Goal: Information Seeking & Learning: Compare options

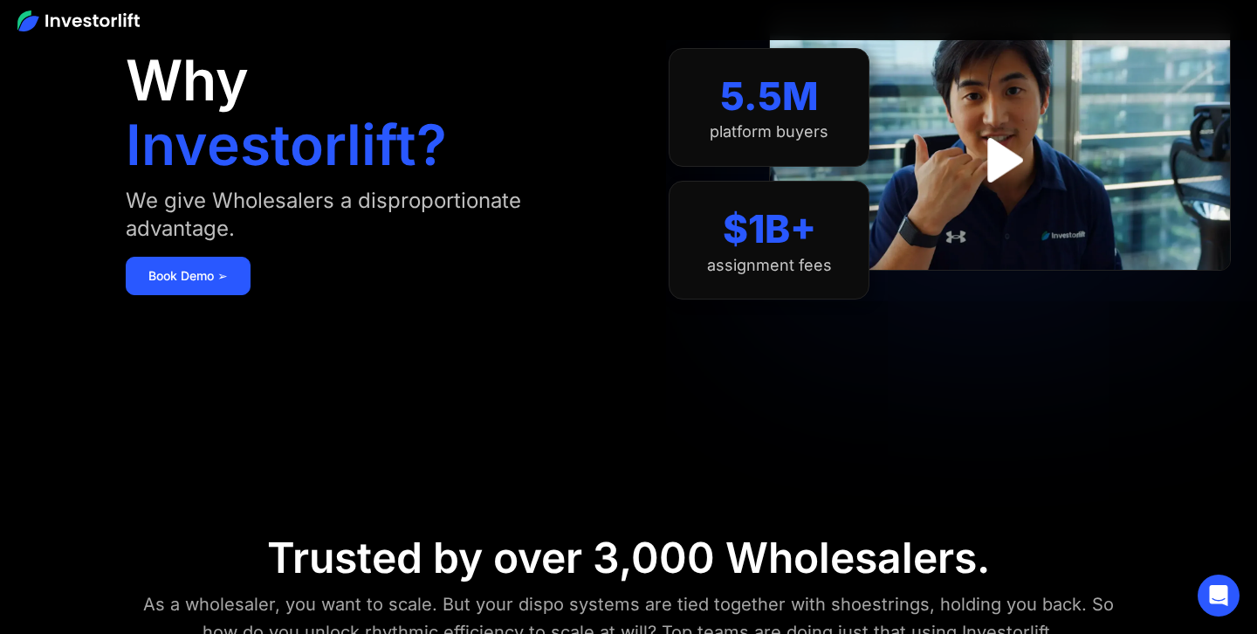
scroll to position [127, 0]
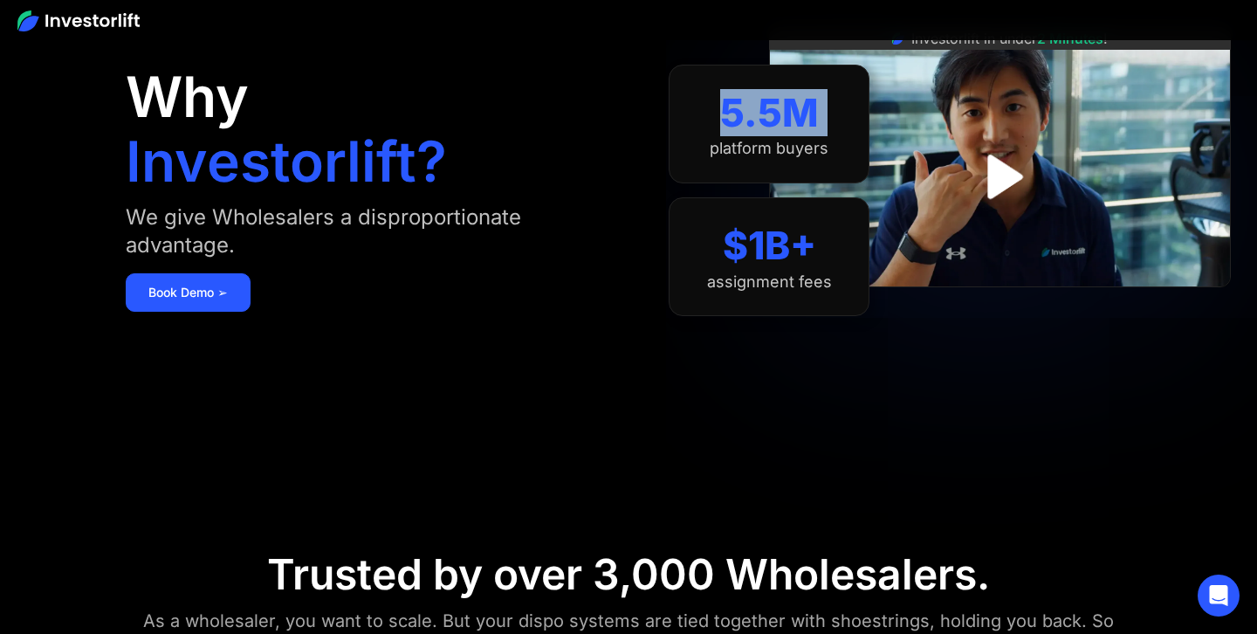
drag, startPoint x: 717, startPoint y: 105, endPoint x: 828, endPoint y: 135, distance: 115.0
click at [828, 135] on div "5.5M platform buyers" at bounding box center [769, 124] width 201 height 119
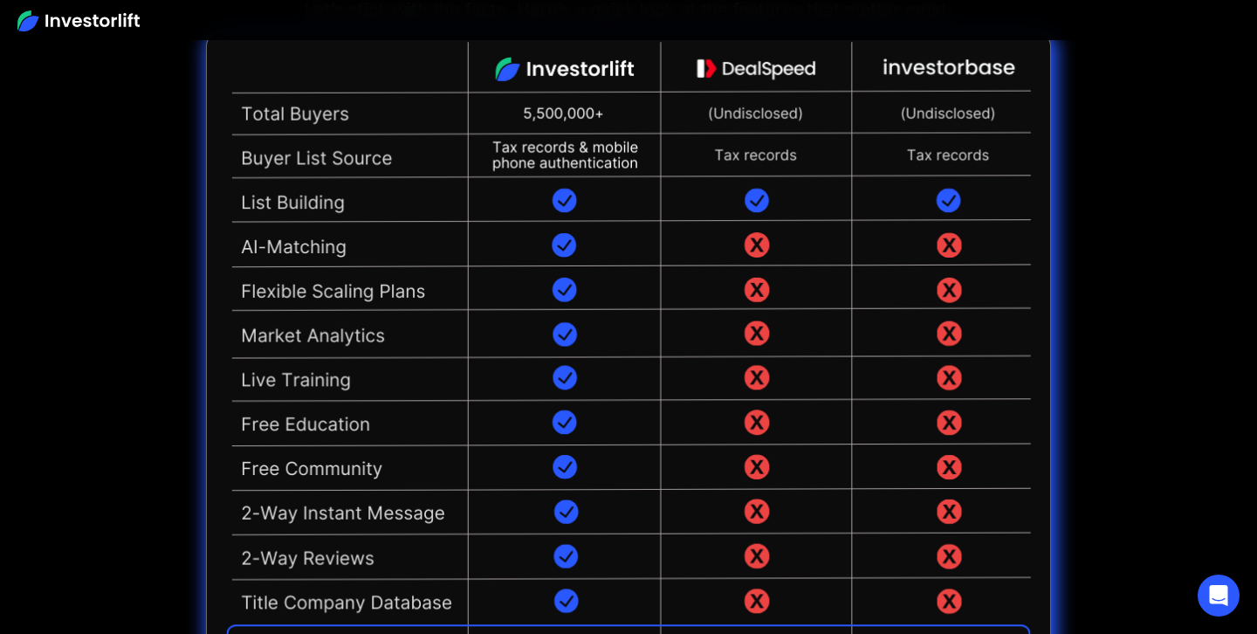
scroll to position [4016, 0]
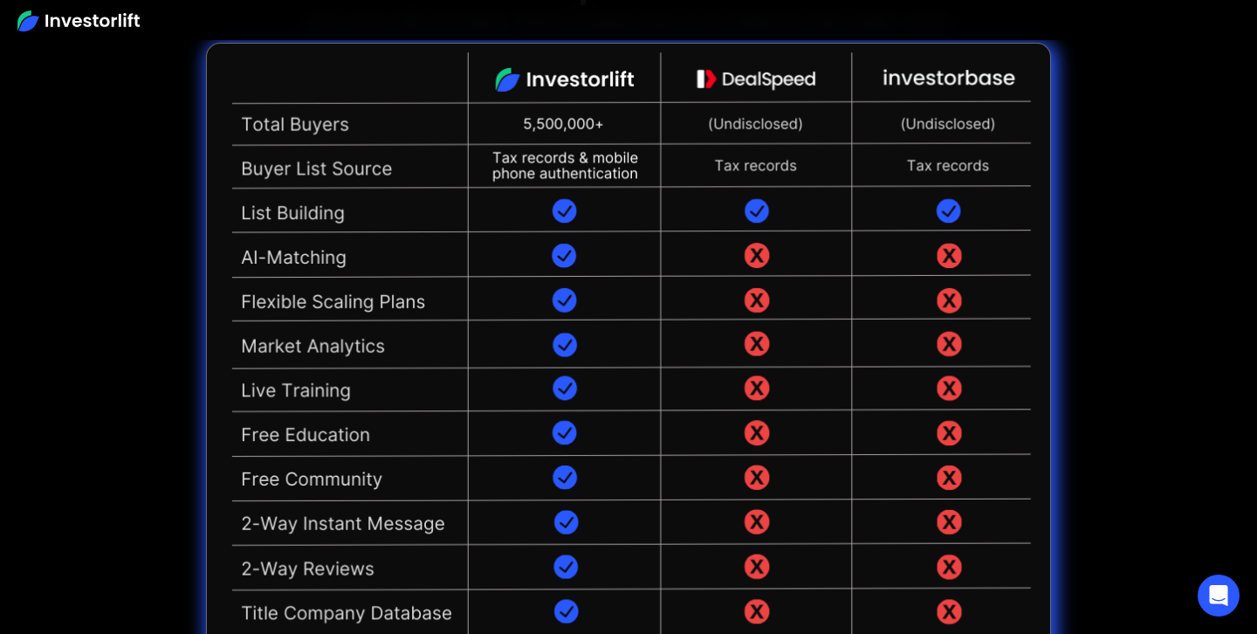
drag, startPoint x: 701, startPoint y: 72, endPoint x: 777, endPoint y: 106, distance: 83.2
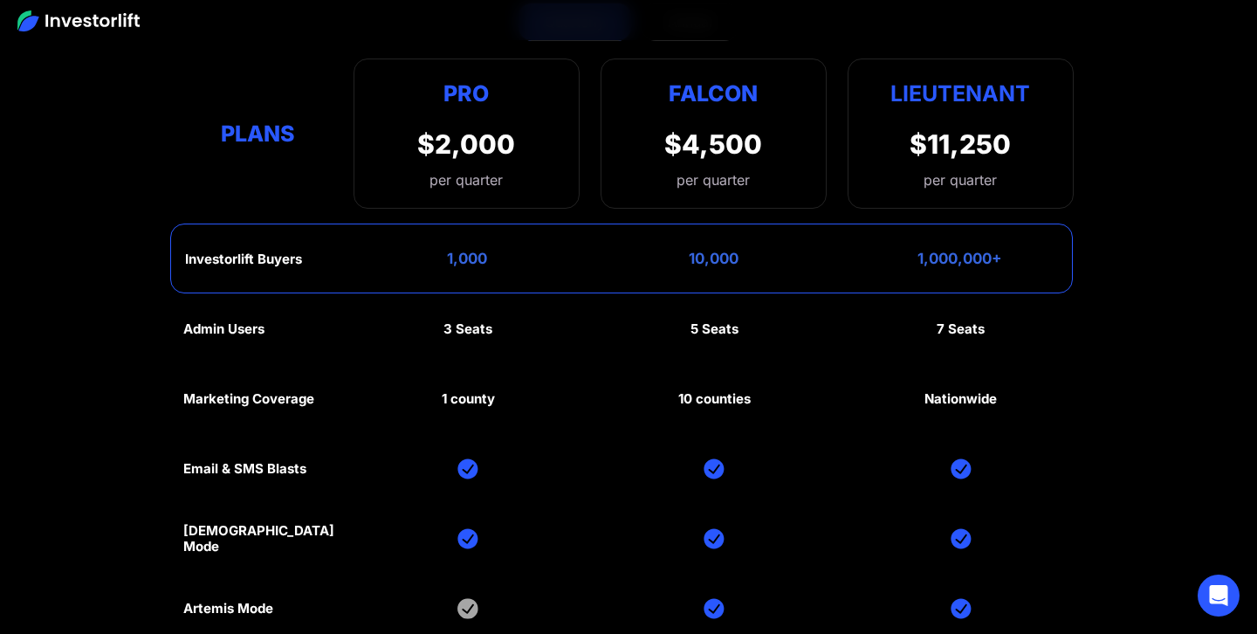
scroll to position [7816, 0]
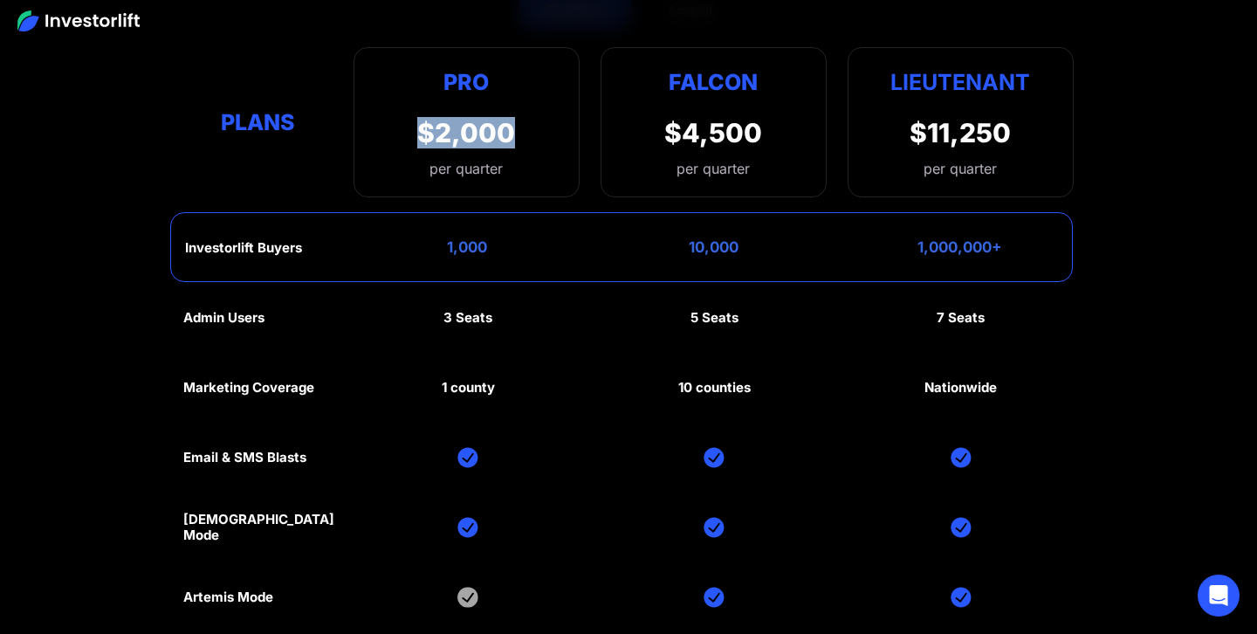
drag, startPoint x: 411, startPoint y: 134, endPoint x: 533, endPoint y: 134, distance: 121.4
click at [533, 134] on div "Pro $2,000 per quarter Pro Falcon Ltnt. Users 3 10 Unltd Buyer Limit 100k 500k …" at bounding box center [467, 122] width 226 height 150
click at [590, 196] on div "Plans Pro $2,000 per quarter Pro Falcon Ltnt. Users 3 10 Unltd Buyer Limit 100k…" at bounding box center [628, 122] width 891 height 150
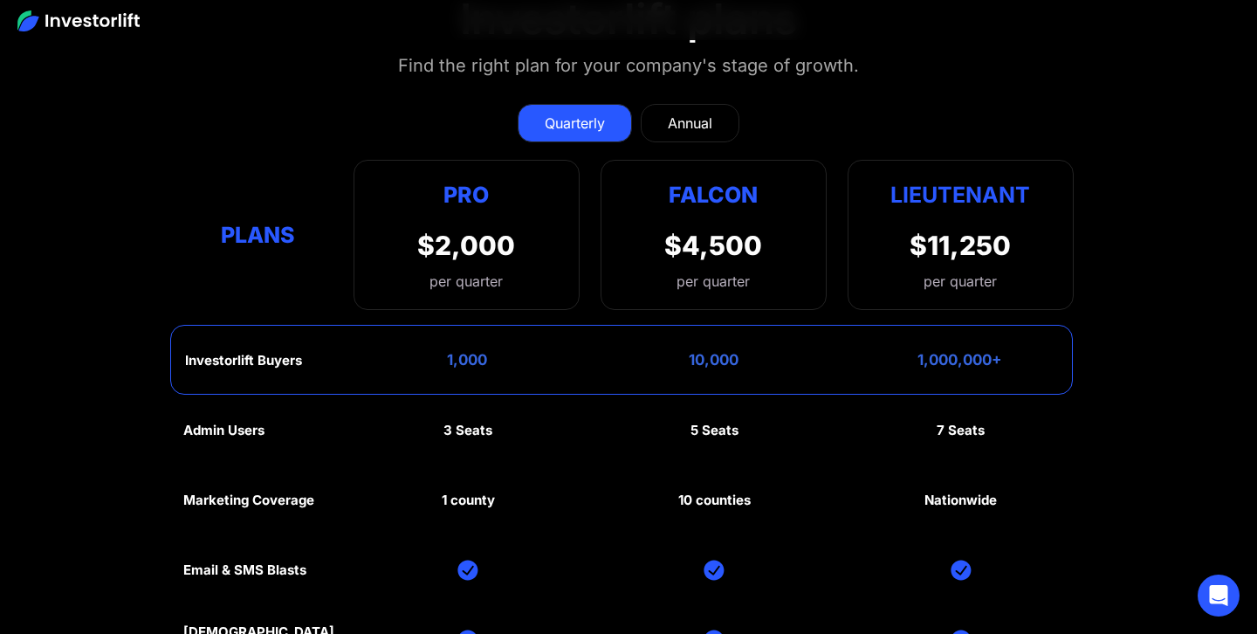
scroll to position [7701, 0]
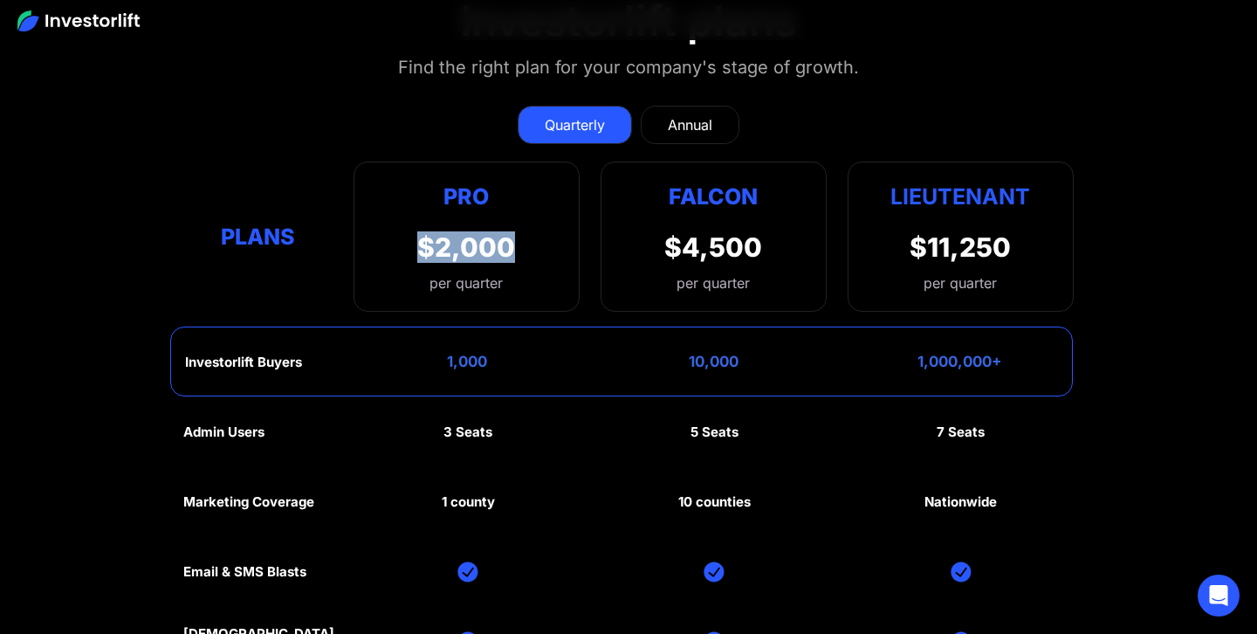
drag, startPoint x: 407, startPoint y: 239, endPoint x: 537, endPoint y: 239, distance: 130.1
click at [537, 239] on div "Pro $2,000 per quarter Pro Falcon Ltnt. Users 3 10 Unltd Buyer Limit 100k 500k …" at bounding box center [467, 237] width 226 height 150
click at [675, 126] on div "Annual" at bounding box center [690, 124] width 45 height 21
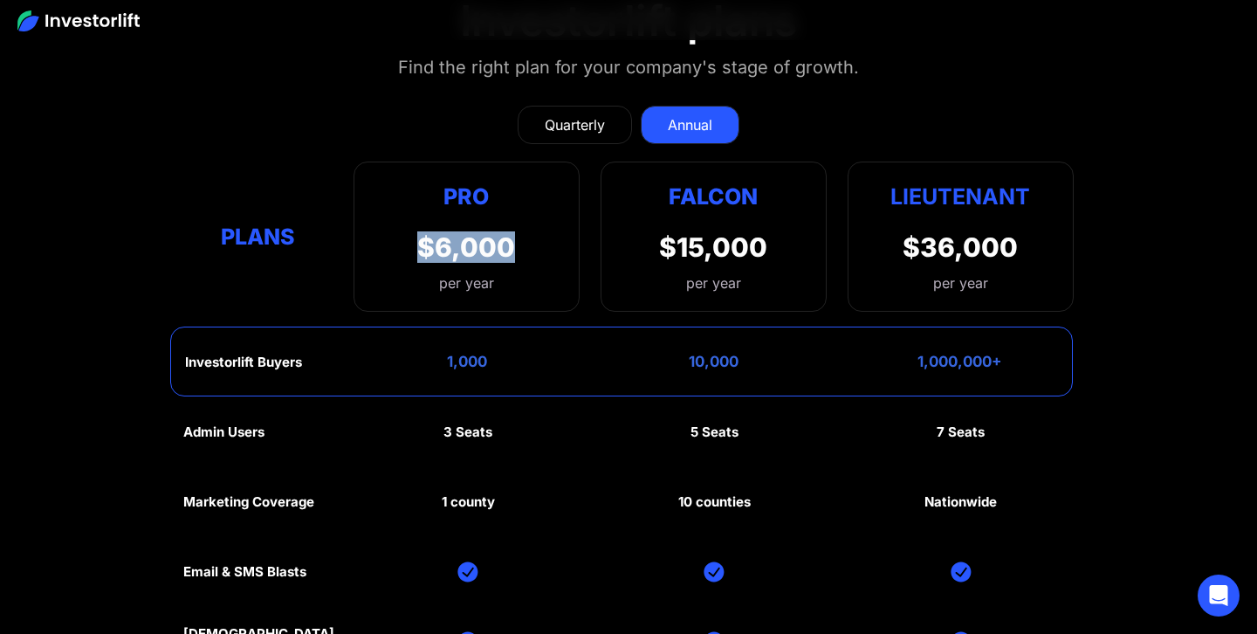
drag, startPoint x: 422, startPoint y: 244, endPoint x: 537, endPoint y: 244, distance: 115.3
click at [537, 244] on div "Pro $6,000 per year Pro Falcon Ltnt. Users 3 10 Unltd Buyer Limit 100k 500k Unl…" at bounding box center [467, 237] width 226 height 150
drag, startPoint x: 671, startPoint y: 249, endPoint x: 788, endPoint y: 253, distance: 116.2
click at [787, 253] on div "Falcon $15,000 per year" at bounding box center [714, 237] width 226 height 150
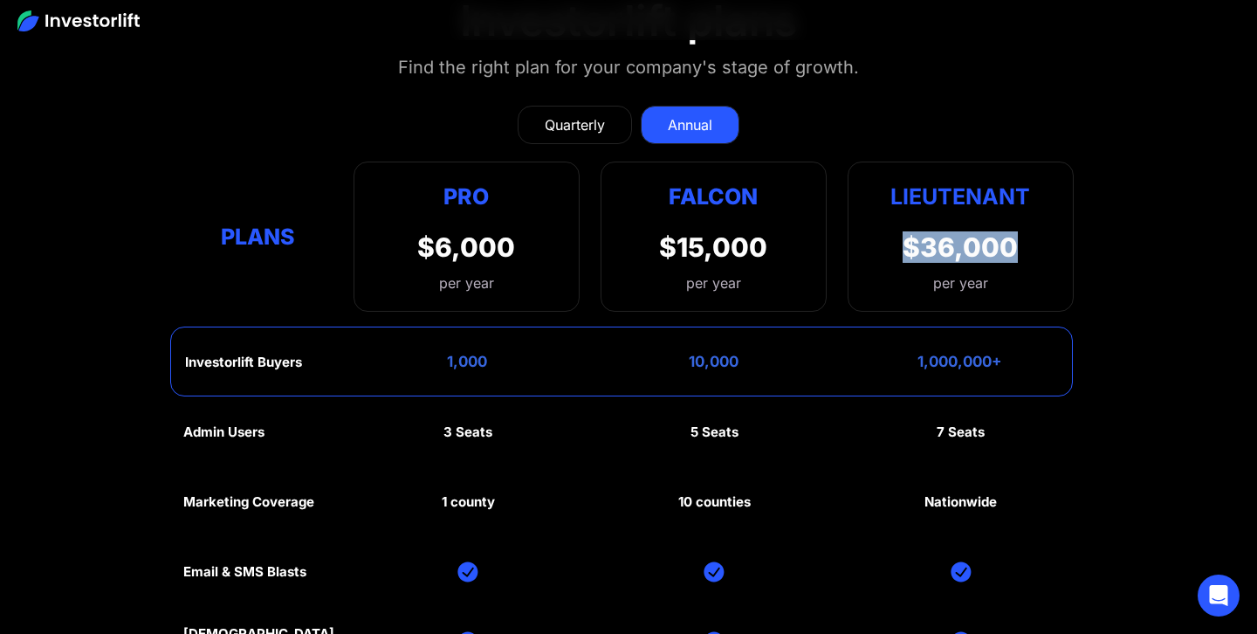
drag, startPoint x: 872, startPoint y: 247, endPoint x: 1086, endPoint y: 253, distance: 214.0
click at [1086, 253] on section "Investorlift plans Find the right plan for your company's stage of growth. Quar…" at bounding box center [628, 464] width 1257 height 1020
click at [1157, 284] on section "Investorlift plans Find the right plan for your company's stage of growth. Quar…" at bounding box center [628, 464] width 1257 height 1020
drag, startPoint x: 445, startPoint y: 356, endPoint x: 499, endPoint y: 357, distance: 53.3
click at [499, 357] on div "Investorlift Buyers 1,000 10,000 1,000,000+" at bounding box center [621, 362] width 903 height 70
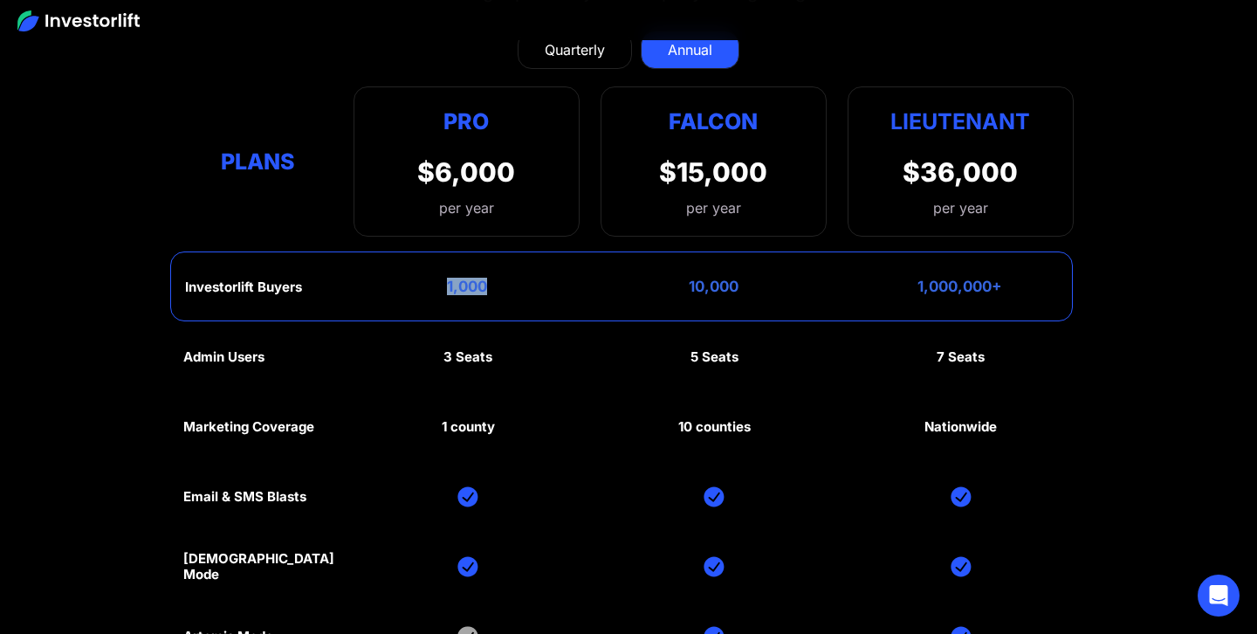
scroll to position [7778, 0]
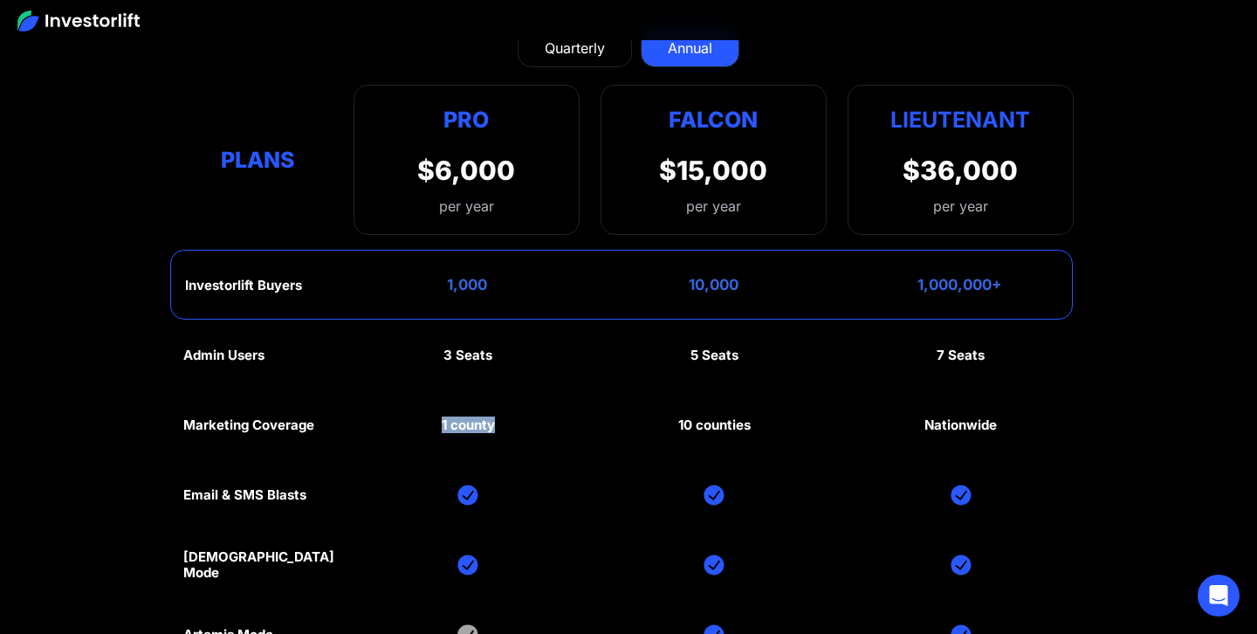
drag, startPoint x: 440, startPoint y: 426, endPoint x: 520, endPoint y: 428, distance: 79.5
click at [520, 428] on div "Admin Users 3 Seats 5 Seats 7 Seats Marketing Coverage 1 county 10 counties Nat…" at bounding box center [628, 599] width 891 height 559
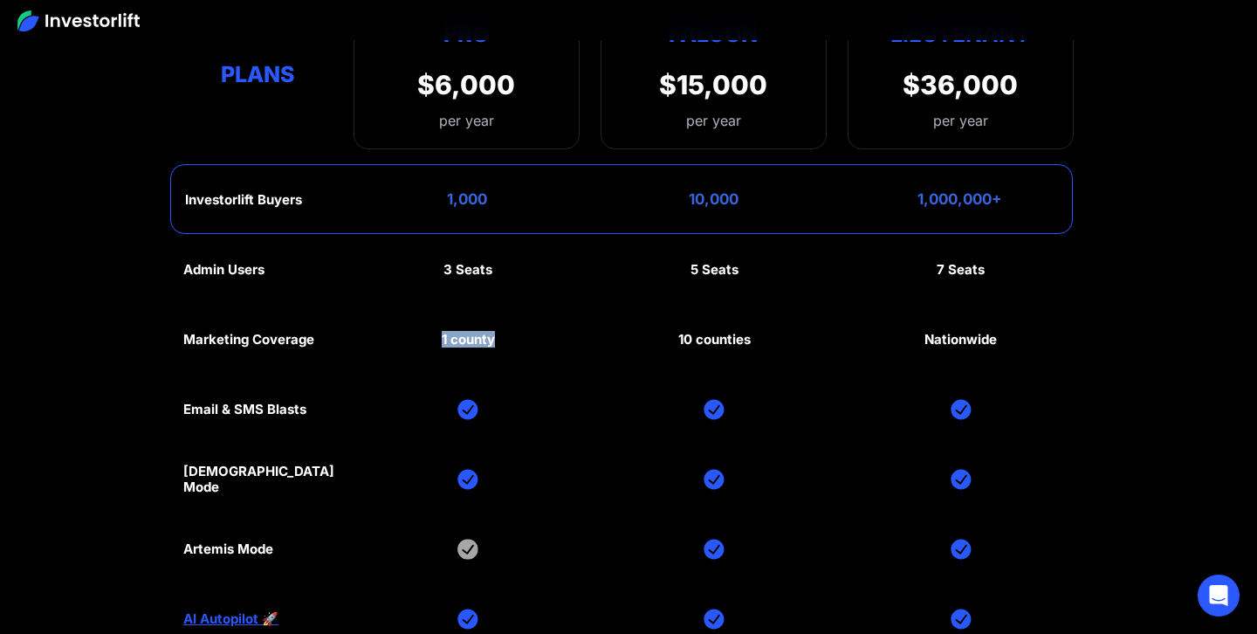
scroll to position [7888, 0]
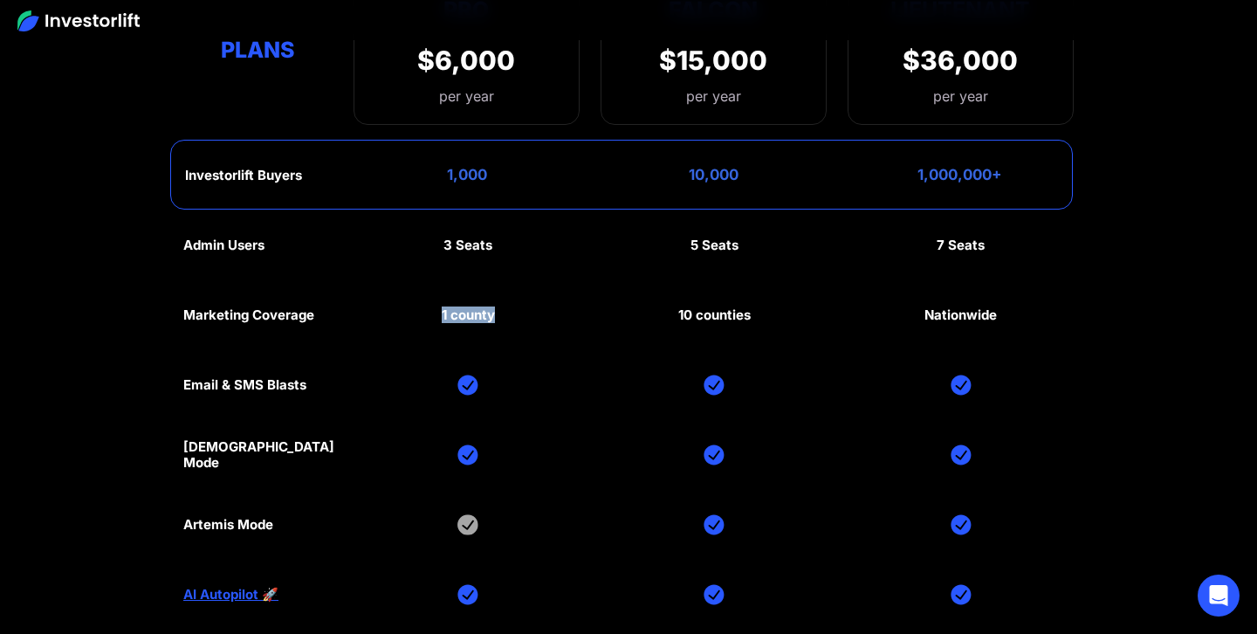
click at [442, 334] on div "Admin Users 3 Seats 5 Seats 7 Seats Marketing Coverage 1 county 10 counties Nat…" at bounding box center [628, 489] width 891 height 559
drag, startPoint x: 672, startPoint y: 314, endPoint x: 774, endPoint y: 319, distance: 102.3
click at [774, 319] on div "Admin Users 3 Seats 5 Seats 7 Seats Marketing Coverage 1 county 10 counties Nat…" at bounding box center [628, 489] width 891 height 559
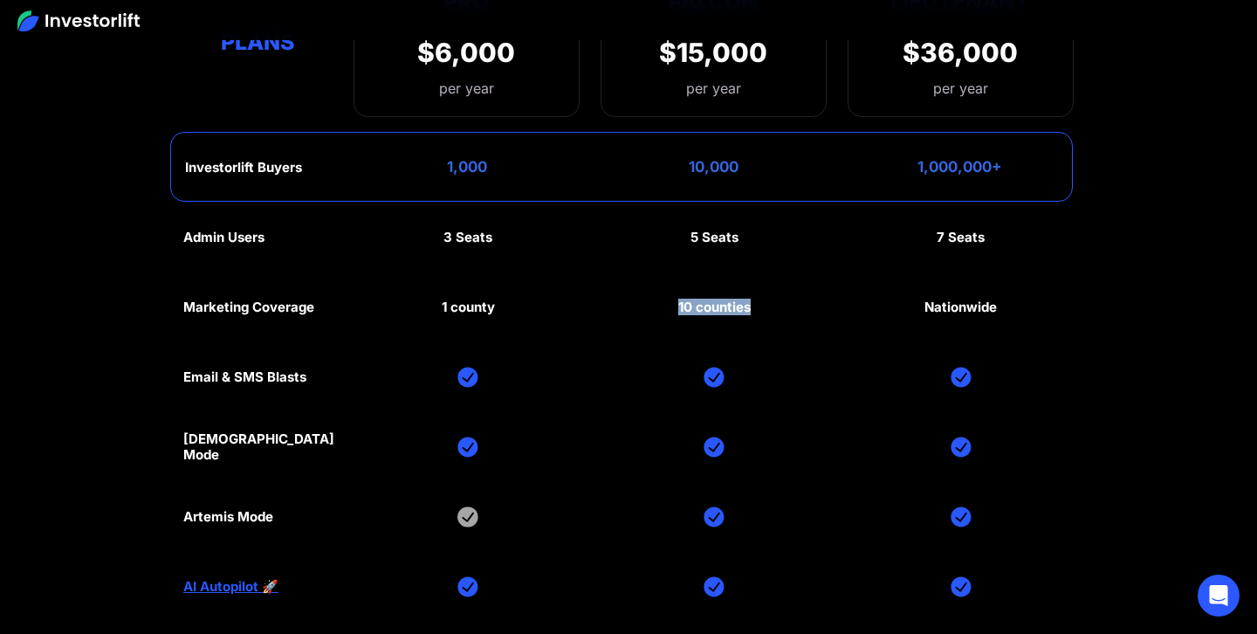
scroll to position [7838, 0]
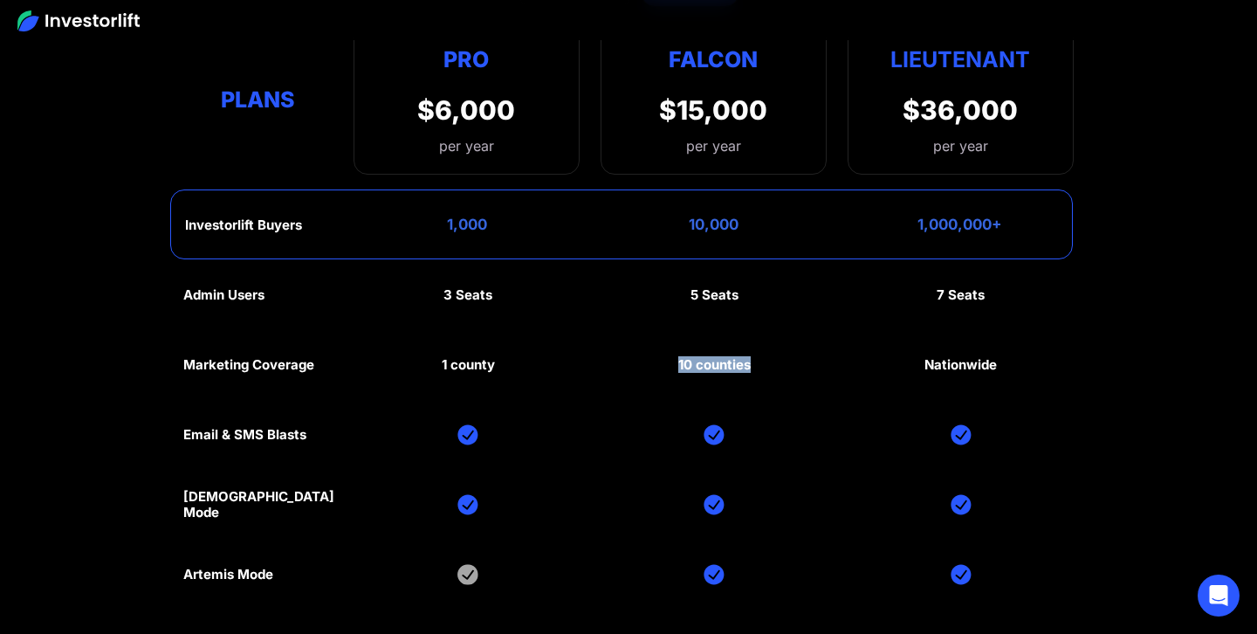
click at [712, 344] on div "Admin Users 3 Seats 5 Seats 7 Seats Marketing Coverage 1 county 10 counties Nat…" at bounding box center [628, 539] width 891 height 559
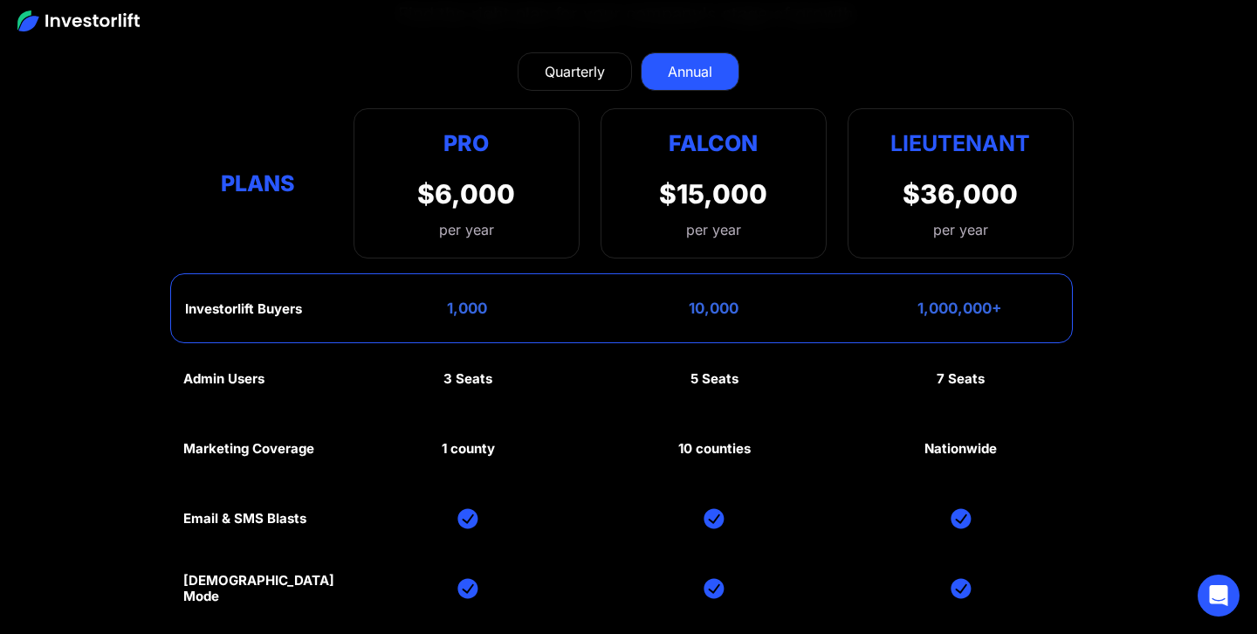
scroll to position [7754, 0]
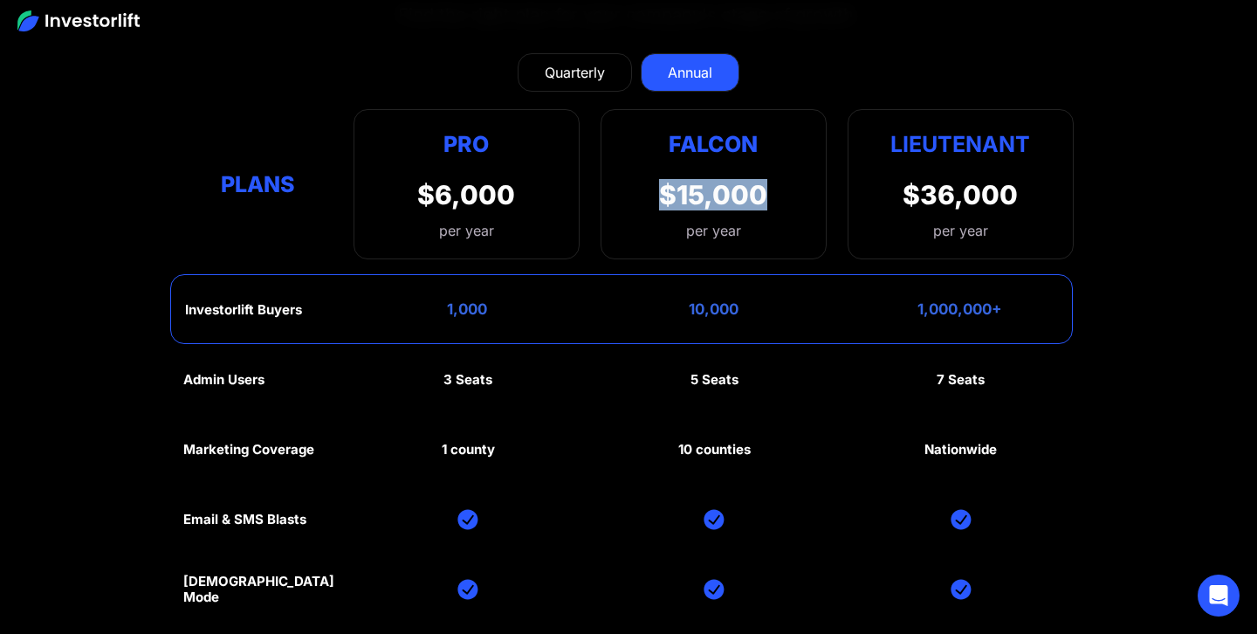
drag, startPoint x: 668, startPoint y: 202, endPoint x: 762, endPoint y: 202, distance: 94.3
click at [763, 202] on div "$15,000" at bounding box center [713, 194] width 108 height 31
click at [788, 202] on div "Falcon $15,000 per year" at bounding box center [714, 184] width 226 height 150
